Goal: Task Accomplishment & Management: Manage account settings

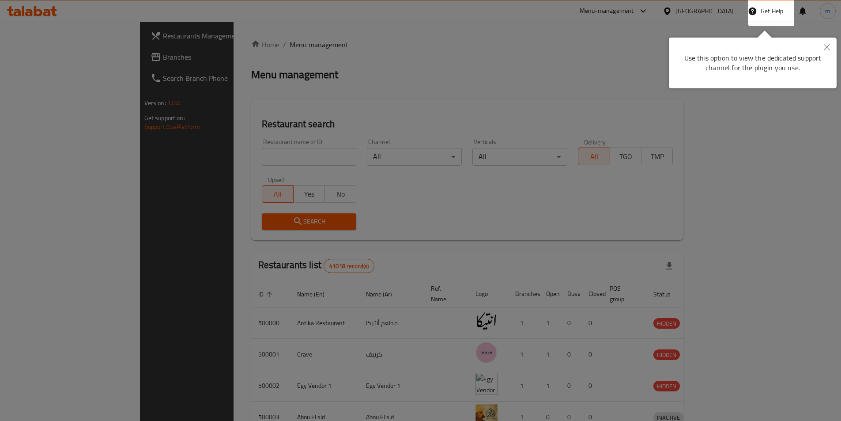
click at [833, 45] on button "Close" at bounding box center [827, 48] width 19 height 20
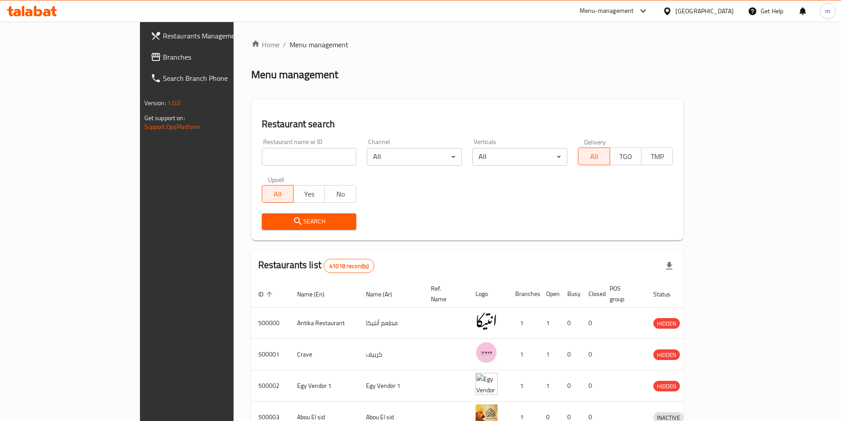
click at [684, 72] on div "Menu management" at bounding box center [467, 75] width 433 height 14
click at [725, 8] on div "[GEOGRAPHIC_DATA]" at bounding box center [705, 11] width 58 height 10
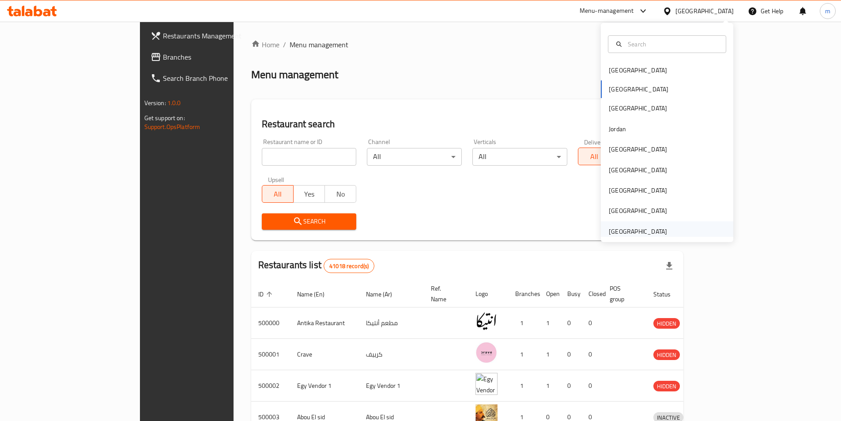
click at [642, 230] on div "[GEOGRAPHIC_DATA]" at bounding box center [638, 232] width 58 height 10
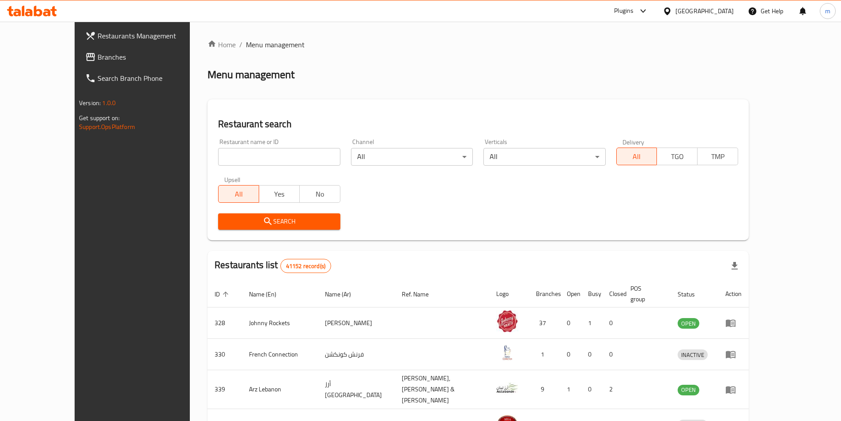
click at [98, 56] on span "Branches" at bounding box center [153, 57] width 110 height 11
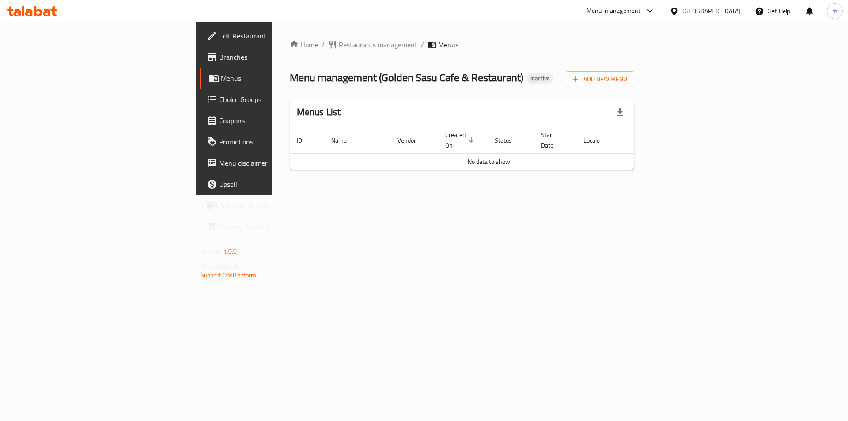
click at [308, 195] on div "Home / Restaurants management / Menus Menu management ( Golden Sasu Cafe & Rest…" at bounding box center [462, 109] width 380 height 174
click at [627, 75] on span "Add New Menu" at bounding box center [600, 79] width 54 height 11
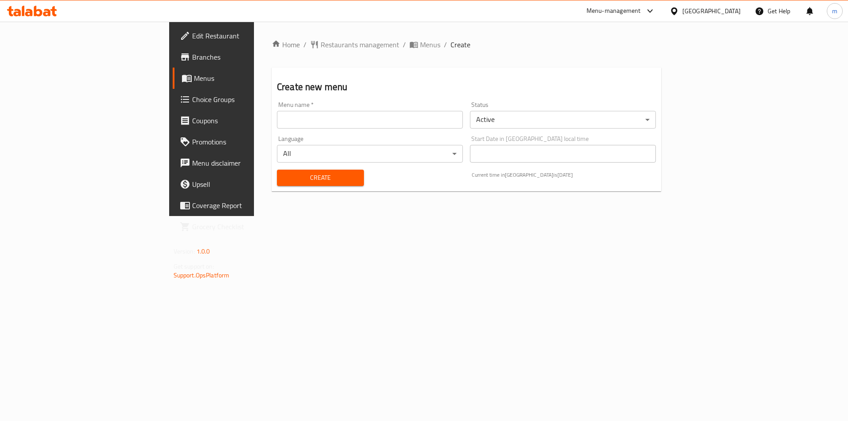
click at [316, 125] on input "text" at bounding box center [370, 120] width 186 height 18
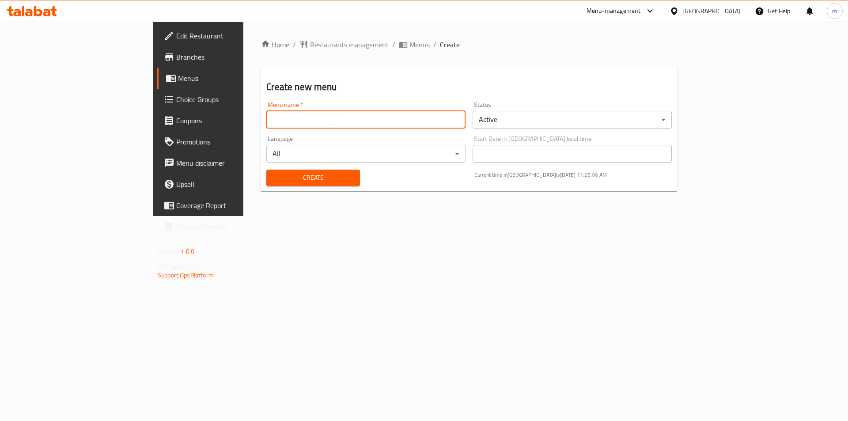
type input "Ateff 7/9/2025"
click at [266, 122] on input "Ateff 7/9/2025" at bounding box center [365, 120] width 199 height 18
drag, startPoint x: 225, startPoint y: 120, endPoint x: 165, endPoint y: 130, distance: 60.6
click at [263, 130] on div "Menu name   * Ateff 7/9/2025 Menu name *" at bounding box center [366, 115] width 206 height 34
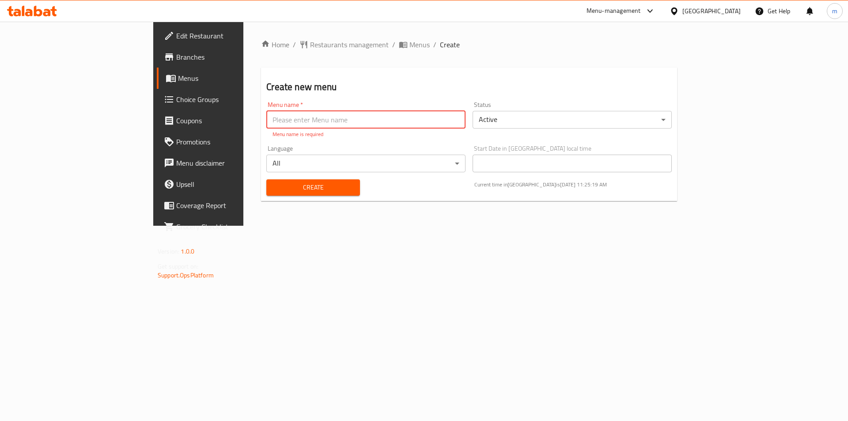
click at [266, 120] on input "text" at bounding box center [365, 120] width 199 height 18
click at [266, 120] on input "Ateff 7/9/2025" at bounding box center [365, 120] width 199 height 18
type input "Ateff 9/9/2025"
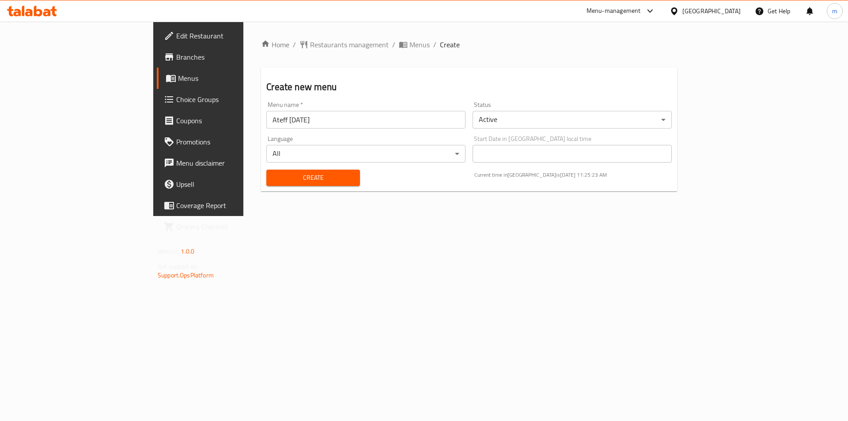
click at [316, 216] on div "Home / Restaurants management / Menus / Create Create new menu Menu name   * At…" at bounding box center [468, 119] width 451 height 194
click at [273, 177] on span "Create" at bounding box center [312, 177] width 79 height 11
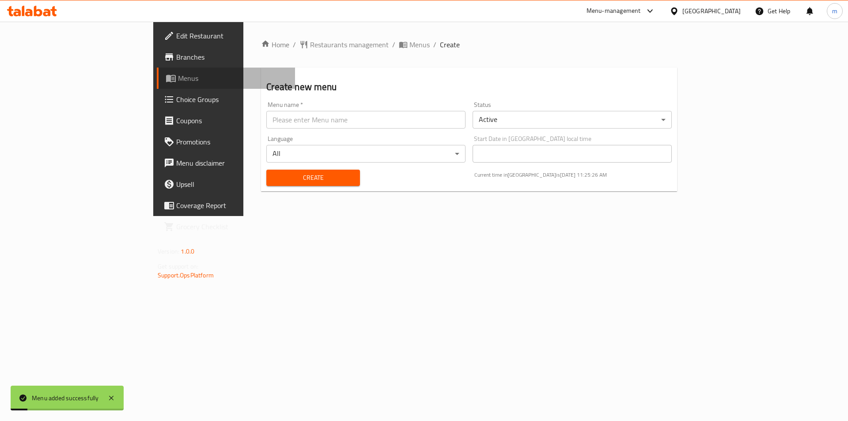
click at [178, 73] on span "Menus" at bounding box center [233, 78] width 110 height 11
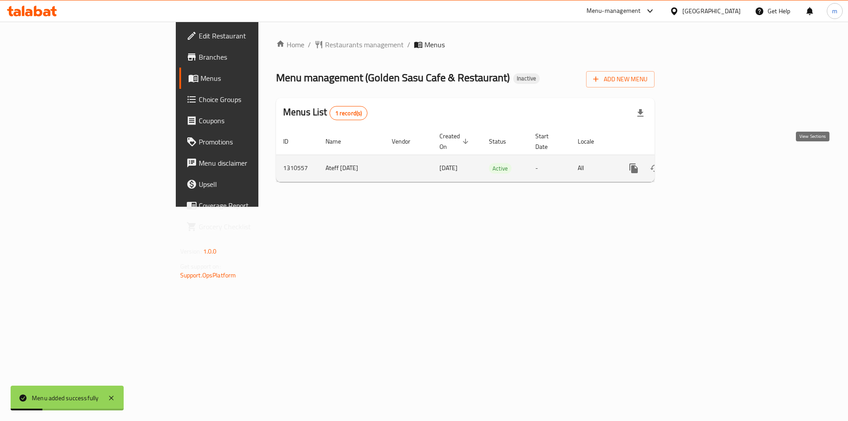
click at [703, 163] on icon "enhanced table" at bounding box center [697, 168] width 11 height 11
